Goal: Task Accomplishment & Management: Complete application form

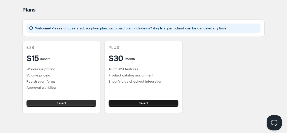
click at [137, 101] on button "Select" at bounding box center [144, 102] width 70 height 7
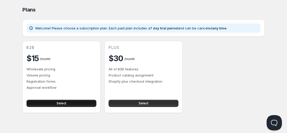
click at [82, 103] on button "Select" at bounding box center [62, 102] width 70 height 7
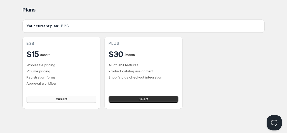
click at [56, 102] on button "Current" at bounding box center [62, 98] width 70 height 7
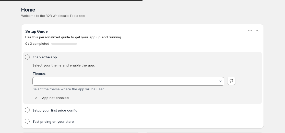
type input "Tinker"
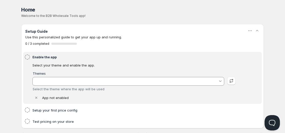
type input "Tinker"
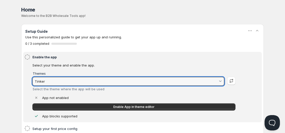
click at [79, 81] on input "Tinker" at bounding box center [126, 81] width 184 height 8
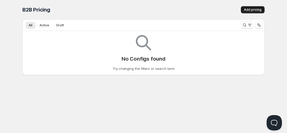
click at [252, 8] on span "Add pricing" at bounding box center [253, 10] width 18 height 4
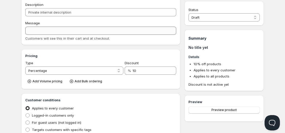
scroll to position [22, 0]
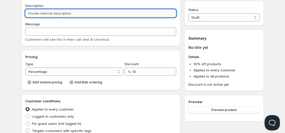
click at [38, 11] on input "Description" at bounding box center [100, 13] width 151 height 8
paste input "wholesale"
type input "wholesale"
type input "WHOLESALE"
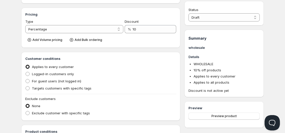
scroll to position [65, 0]
type input "wholesale"
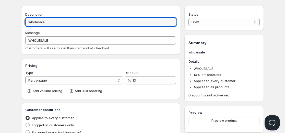
scroll to position [0, 0]
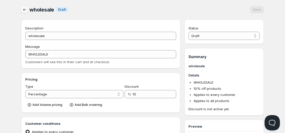
click at [26, 12] on icon "button" at bounding box center [24, 9] width 5 height 5
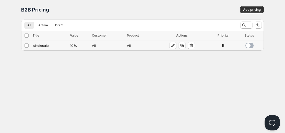
click at [109, 45] on div "All" at bounding box center [108, 45] width 32 height 5
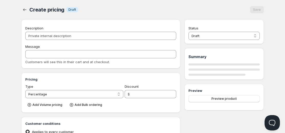
type input "wholesale"
type input "WHOLESALE"
type input "10"
radio input "true"
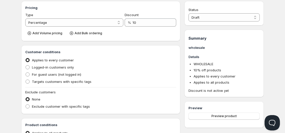
scroll to position [72, 0]
click at [51, 33] on span "Add Volume pricing" at bounding box center [47, 33] width 30 height 4
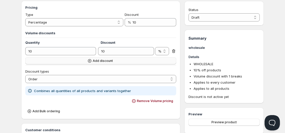
click at [63, 60] on button "Add discount" at bounding box center [100, 60] width 151 height 7
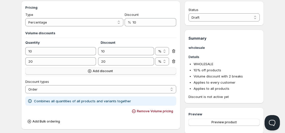
click at [100, 71] on span "Add discount" at bounding box center [103, 71] width 20 height 4
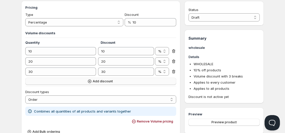
click at [94, 79] on button "Add discount" at bounding box center [100, 81] width 151 height 7
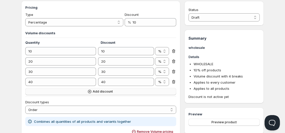
click at [93, 90] on span "Add discount" at bounding box center [103, 91] width 20 height 4
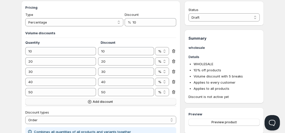
click at [101, 102] on span "Add discount" at bounding box center [103, 101] width 20 height 4
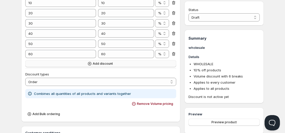
scroll to position [120, 0]
click at [81, 80] on select "Order Product Variant Item" at bounding box center [100, 81] width 151 height 8
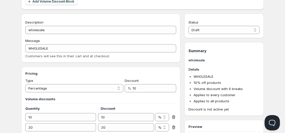
scroll to position [0, 0]
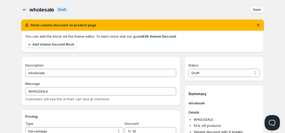
click at [256, 10] on span "Save" at bounding box center [257, 10] width 8 height 4
click at [48, 45] on span "Add Volume Discount Block" at bounding box center [53, 44] width 42 height 4
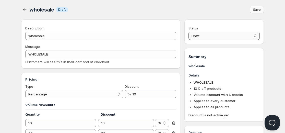
click at [238, 39] on select "Draft Active" at bounding box center [223, 36] width 71 height 8
select select "1"
click at [188, 32] on select "Draft Active" at bounding box center [223, 36] width 71 height 8
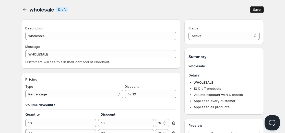
click at [261, 10] on button "Save" at bounding box center [257, 9] width 14 height 7
click at [25, 11] on icon "button" at bounding box center [24, 9] width 5 height 5
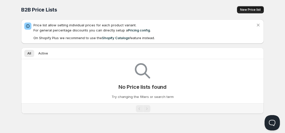
click at [246, 9] on span "New Price list" at bounding box center [250, 10] width 21 height 4
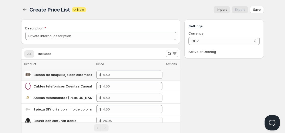
click at [64, 76] on span "Bolsas de maquillaje con estampado de leopardo para uso diario, poliéster, acce…" at bounding box center [117, 74] width 168 height 4
click at [27, 74] on img at bounding box center [27, 74] width 7 height 7
click at [42, 74] on span "Bolsas de maquillaje con estampado de leopardo para uso diario, poliéster, acce…" at bounding box center [117, 74] width 168 height 4
click at [222, 11] on span "Import" at bounding box center [222, 10] width 10 height 4
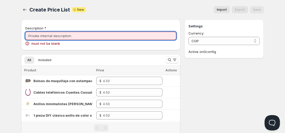
click at [108, 38] on input "Description" at bounding box center [100, 36] width 151 height 8
paste input "wholesale"
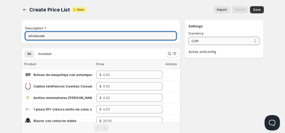
type input "wholesale"
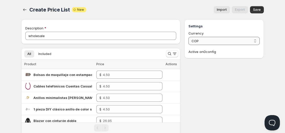
click at [207, 41] on select "COP" at bounding box center [223, 41] width 71 height 8
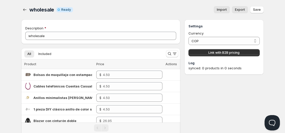
click at [218, 11] on span "Import" at bounding box center [222, 10] width 10 height 4
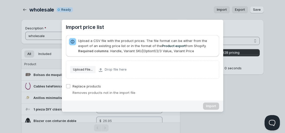
click at [103, 18] on div "Import price list" at bounding box center [142, 66] width 285 height 133
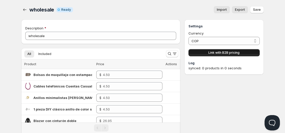
click at [223, 55] on button "Link with B2B pricing" at bounding box center [223, 52] width 71 height 7
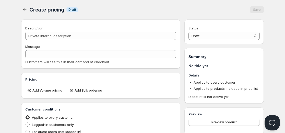
type input "PL wholesale"
type input "PL_WHOLESALE"
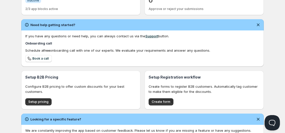
scroll to position [192, 0]
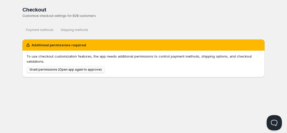
click at [68, 71] on span "Grant permissions (Open app again to approve)" at bounding box center [66, 69] width 72 height 4
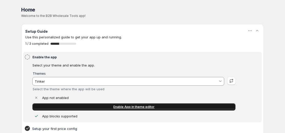
click at [107, 107] on link "Enable App in theme editor" at bounding box center [133, 106] width 203 height 7
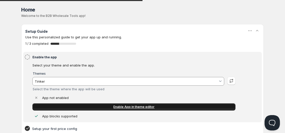
click at [128, 106] on span "Enable App in theme editor" at bounding box center [133, 107] width 41 height 4
click at [101, 104] on link "Enable App in theme editor" at bounding box center [133, 106] width 203 height 7
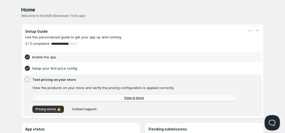
click at [126, 98] on span "View in store" at bounding box center [134, 98] width 20 height 4
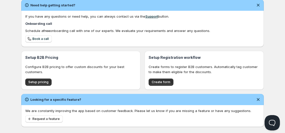
scroll to position [164, 0]
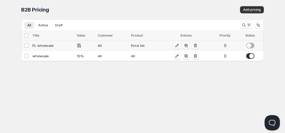
click at [248, 45] on span at bounding box center [250, 46] width 8 height 6
click at [177, 46] on icon "button" at bounding box center [176, 45] width 5 height 5
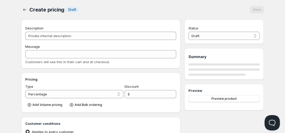
type input "PL wholesale"
type input "PL_WHOLESALE"
radio input "true"
select select "1"
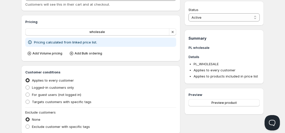
scroll to position [58, 0]
click at [54, 52] on span "Add Volume pricing" at bounding box center [47, 53] width 30 height 4
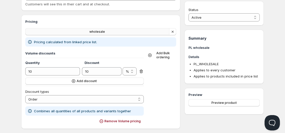
scroll to position [0, 0]
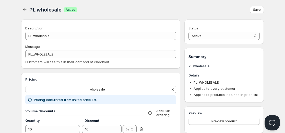
click at [25, 14] on div "PL wholesale. This page is ready PL wholesale Success Active Save" at bounding box center [142, 9] width 242 height 19
click at [24, 12] on icon "button" at bounding box center [24, 9] width 5 height 5
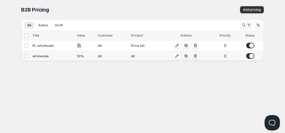
click at [135, 56] on div "All" at bounding box center [144, 55] width 27 height 5
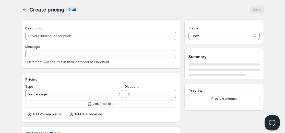
type input "wholesale"
type input "WHOLESALE"
type input "10"
radio input "true"
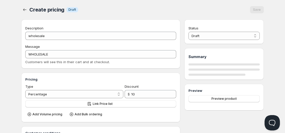
select select "1"
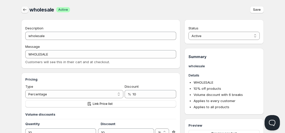
click at [25, 9] on icon "button" at bounding box center [24, 9] width 5 height 5
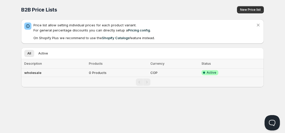
click at [124, 73] on td "0 Products" at bounding box center [117, 72] width 61 height 8
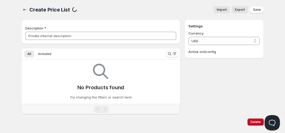
type input "wholesale"
select select "COP"
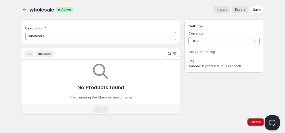
click at [46, 52] on button "Included" at bounding box center [44, 53] width 19 height 7
click at [31, 56] on button "All" at bounding box center [29, 53] width 10 height 7
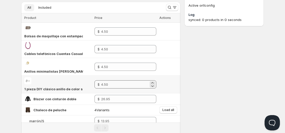
scroll to position [51, 0]
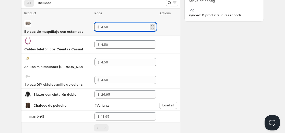
click at [109, 29] on input "number" at bounding box center [124, 27] width 47 height 8
click at [111, 29] on input "number" at bounding box center [124, 27] width 47 height 8
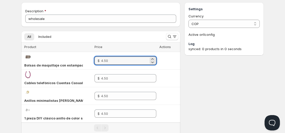
scroll to position [17, 0]
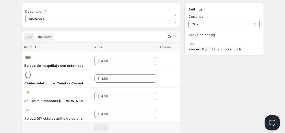
click at [51, 37] on button "Included" at bounding box center [44, 36] width 19 height 7
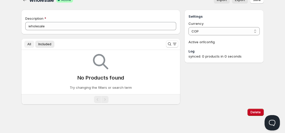
click at [30, 44] on span "All" at bounding box center [29, 44] width 4 height 4
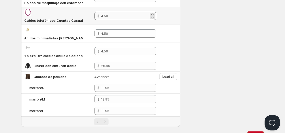
scroll to position [102, 0]
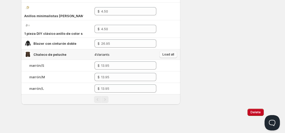
click at [171, 56] on span "Load all" at bounding box center [168, 54] width 12 height 4
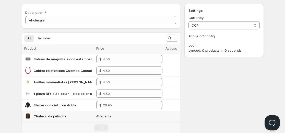
scroll to position [15, 0]
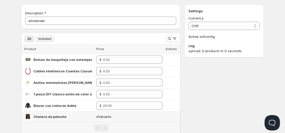
click at [44, 38] on span "Included" at bounding box center [44, 39] width 13 height 4
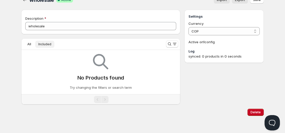
scroll to position [10, 0]
click at [35, 43] on ul "All Included More views" at bounding box center [91, 43] width 136 height 7
click at [28, 45] on span "All" at bounding box center [29, 44] width 4 height 4
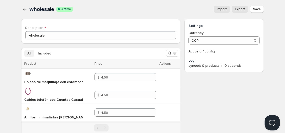
scroll to position [0, 0]
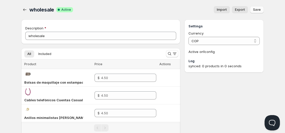
click at [259, 7] on button "Save" at bounding box center [257, 9] width 14 height 7
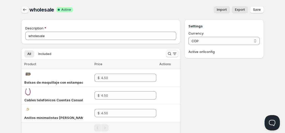
click at [28, 9] on button "button" at bounding box center [24, 9] width 7 height 7
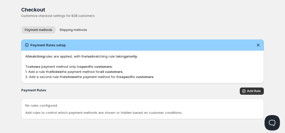
scroll to position [3, 0]
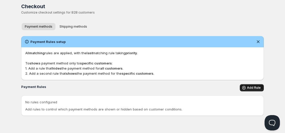
click at [244, 86] on icon "button" at bounding box center [243, 87] width 5 height 5
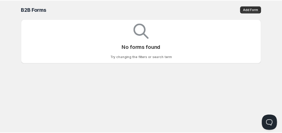
scroll to position [0, 0]
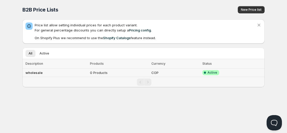
click at [76, 71] on td "wholesale" at bounding box center [55, 72] width 66 height 8
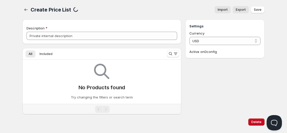
type input "wholesale"
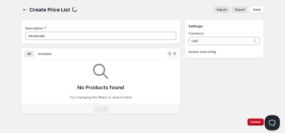
select select "COP"
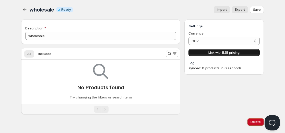
click at [222, 52] on span "Link with B2B pricing" at bounding box center [223, 53] width 31 height 4
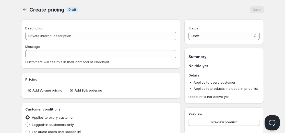
type input "PL wholesale"
type input "PL_WHOLESALE"
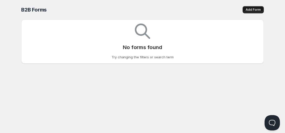
click at [255, 9] on span "Add Form" at bounding box center [252, 10] width 15 height 4
click at [245, 10] on button "Add Form" at bounding box center [252, 9] width 21 height 7
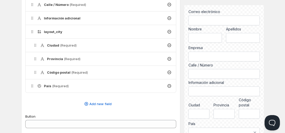
scroll to position [212, 0]
click at [94, 103] on span "Add new field" at bounding box center [100, 103] width 22 height 5
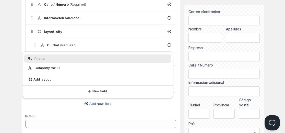
click at [94, 103] on span "Add new field" at bounding box center [100, 103] width 22 height 5
click at [66, 108] on div "Add new field" at bounding box center [100, 104] width 151 height 10
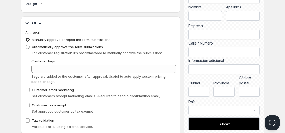
scroll to position [364, 0]
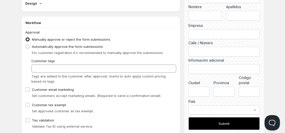
click at [43, 46] on span "Automatically approve the form submissions" at bounding box center [67, 46] width 71 height 4
click at [26, 45] on input "Automatically approve the form submissions" at bounding box center [26, 44] width 0 height 0
radio input "true"
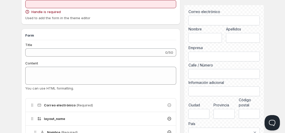
scroll to position [0, 0]
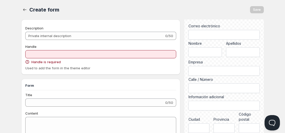
click at [46, 63] on span "Handle is required" at bounding box center [45, 61] width 29 height 5
copy span "Handle is required"
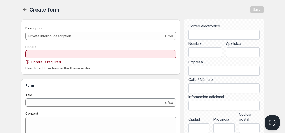
click at [48, 68] on span "Used to add the form in the theme editor" at bounding box center [57, 68] width 65 height 4
copy span "Used to add the form in the theme editor"
click at [31, 45] on span "Handle" at bounding box center [30, 46] width 11 height 4
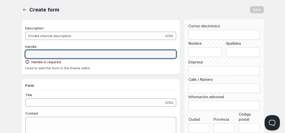
click at [31, 50] on input "Handle" at bounding box center [100, 54] width 151 height 8
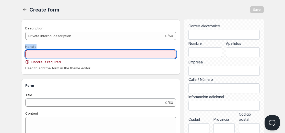
click at [31, 45] on span "Handle" at bounding box center [30, 46] width 11 height 4
click at [31, 50] on input "Handle" at bounding box center [100, 54] width 151 height 8
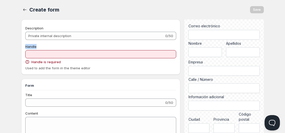
click at [31, 45] on span "Handle" at bounding box center [30, 46] width 11 height 4
click at [31, 50] on input "Handle" at bounding box center [100, 54] width 151 height 8
copy span "Handle"
click at [41, 61] on span "Handle is required" at bounding box center [45, 61] width 29 height 5
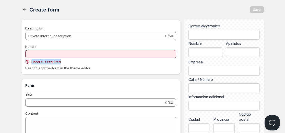
click at [41, 61] on span "Handle is required" at bounding box center [45, 61] width 29 height 5
copy span "Handle is required"
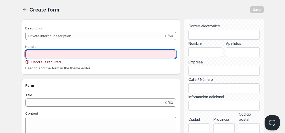
click at [45, 54] on input "Handle" at bounding box center [100, 54] width 151 height 8
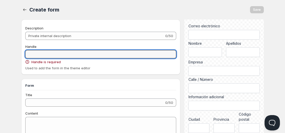
paste input "Handle is required"
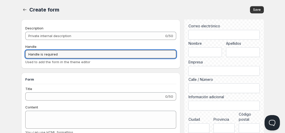
type input "Handle is required"
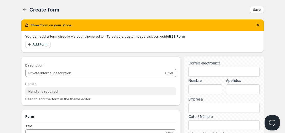
click at [78, 35] on div "You can add a form directly via your theme editor. To setup a custom page visit…" at bounding box center [142, 36] width 234 height 5
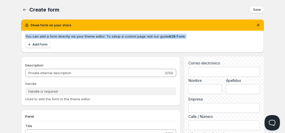
click at [78, 35] on div "You can add a form directly via your theme editor. To setup a custom page visit…" at bounding box center [142, 36] width 234 height 5
copy div "You can add a form directly via your theme editor. To setup a custom page visit…"
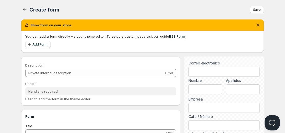
click at [52, 26] on h2 "Show form on your store" at bounding box center [50, 24] width 41 height 5
copy div "Show form on your store"
click at [48, 45] on link "Add Form" at bounding box center [37, 44] width 25 height 7
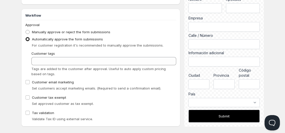
scroll to position [378, 0]
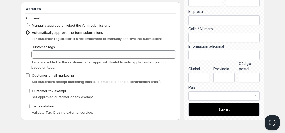
click at [30, 76] on label "Customer email marketing" at bounding box center [49, 75] width 48 height 7
click at [30, 76] on input "Customer email marketing" at bounding box center [28, 75] width 4 height 4
checkbox input "true"
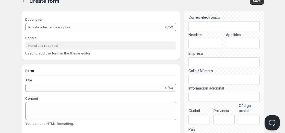
scroll to position [0, 0]
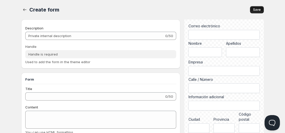
click at [253, 6] on button "Save" at bounding box center [257, 9] width 14 height 7
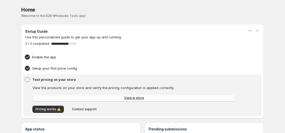
click at [123, 98] on link "View in store" at bounding box center [133, 97] width 203 height 7
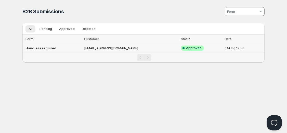
click at [112, 49] on td "[EMAIL_ADDRESS][DOMAIN_NAME]" at bounding box center [131, 48] width 97 height 8
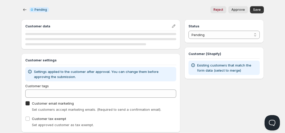
checkbox input "true"
select select "1"
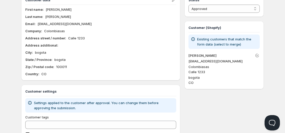
scroll to position [26, 0]
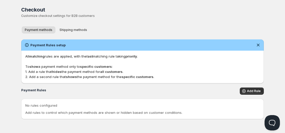
scroll to position [3, 0]
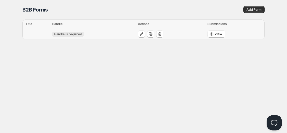
click at [65, 34] on span "Handle is required" at bounding box center [68, 34] width 28 height 4
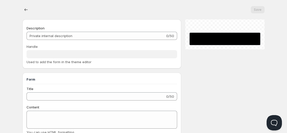
checkbox input "true"
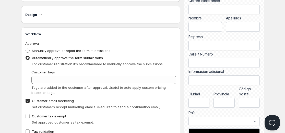
scroll to position [378, 0]
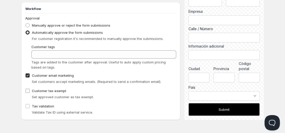
click at [29, 94] on label "Customer tax exempt" at bounding box center [45, 90] width 41 height 7
click at [29, 93] on input "Customer tax exempt" at bounding box center [28, 91] width 4 height 4
click at [29, 94] on label "Customer tax exempt" at bounding box center [45, 90] width 41 height 7
click at [29, 93] on input "Customer tax exempt" at bounding box center [28, 91] width 4 height 4
checkbox input "false"
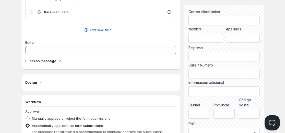
scroll to position [286, 0]
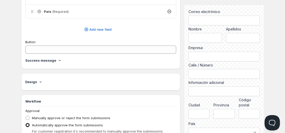
click at [35, 82] on h4 "Design" at bounding box center [31, 81] width 12 height 5
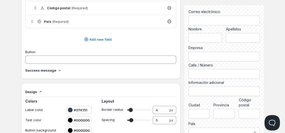
scroll to position [276, 0]
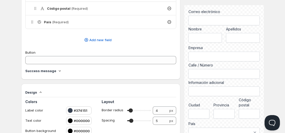
click at [46, 71] on h4 "Success message" at bounding box center [40, 70] width 31 height 5
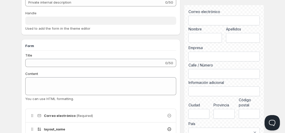
scroll to position [0, 0]
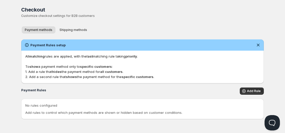
scroll to position [3, 0]
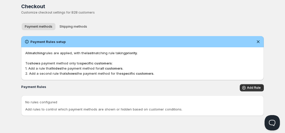
click at [24, 51] on div "All matching rules are applied, with the last matching rule taking priority . T…" at bounding box center [142, 63] width 242 height 33
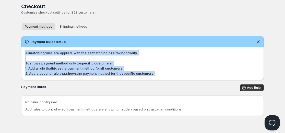
drag, startPoint x: 24, startPoint y: 51, endPoint x: 154, endPoint y: 71, distance: 130.9
click at [154, 71] on div "All matching rules are applied, with the last matching rule taking priority . T…" at bounding box center [142, 63] width 242 height 33
copy p "All matching rules are applied, with the last matching rule taking priority . T…"
click at [65, 62] on p "All matching rules are applied, with the last matching rule taking priority . T…" at bounding box center [142, 63] width 234 height 26
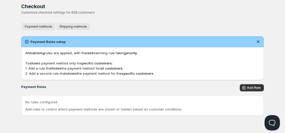
click at [68, 27] on span "Shipping methods" at bounding box center [73, 26] width 28 height 4
drag, startPoint x: 263, startPoint y: 85, endPoint x: 260, endPoint y: 85, distance: 3.3
click at [260, 85] on div "Shipping Rules Add Rule" at bounding box center [142, 87] width 242 height 7
click at [260, 85] on button "Add Rule" at bounding box center [252, 87] width 24 height 7
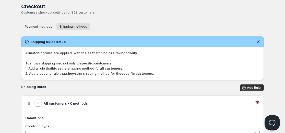
click at [256, 103] on icon "button" at bounding box center [256, 103] width 1 height 2
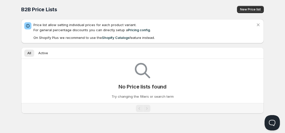
scroll to position [0, 0]
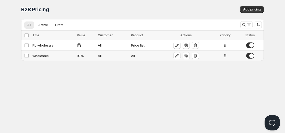
click at [110, 57] on div "All" at bounding box center [113, 55] width 30 height 5
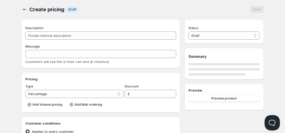
type input "wholesale"
type input "WHOLESALE"
type input "10"
radio input "true"
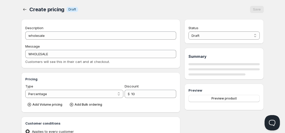
select select "1"
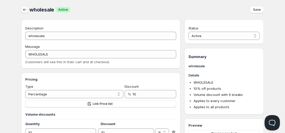
click at [24, 9] on icon "button" at bounding box center [24, 9] width 5 height 5
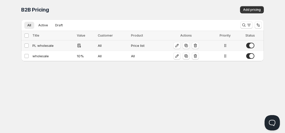
click at [94, 46] on div at bounding box center [86, 45] width 18 height 5
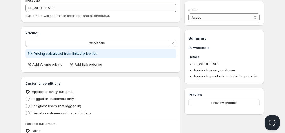
scroll to position [46, 0]
click at [76, 65] on span "Add Bulk ordering" at bounding box center [88, 64] width 28 height 4
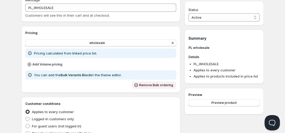
click at [138, 82] on button "Remove Bulk ordering" at bounding box center [154, 84] width 44 height 7
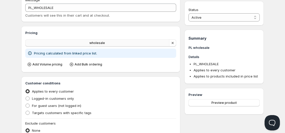
click at [120, 43] on button "wholesale" at bounding box center [97, 42] width 144 height 7
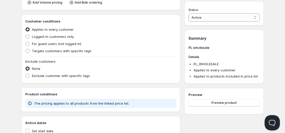
scroll to position [135, 0]
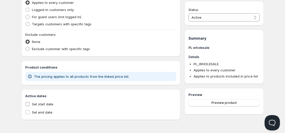
click at [39, 104] on span "Set start date" at bounding box center [42, 104] width 21 height 4
click at [30, 104] on input "Set start date" at bounding box center [28, 104] width 4 height 4
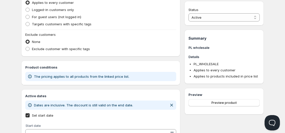
click at [39, 104] on span "Dates are inclusive. The discount is still valid on the end date." at bounding box center [83, 105] width 99 height 4
click at [38, 112] on label "Set start date" at bounding box center [100, 114] width 151 height 7
click at [30, 113] on input "Set start date" at bounding box center [28, 115] width 4 height 4
checkbox input "false"
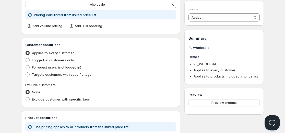
scroll to position [0, 0]
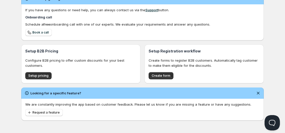
scroll to position [164, 0]
